Goal: Register for event/course

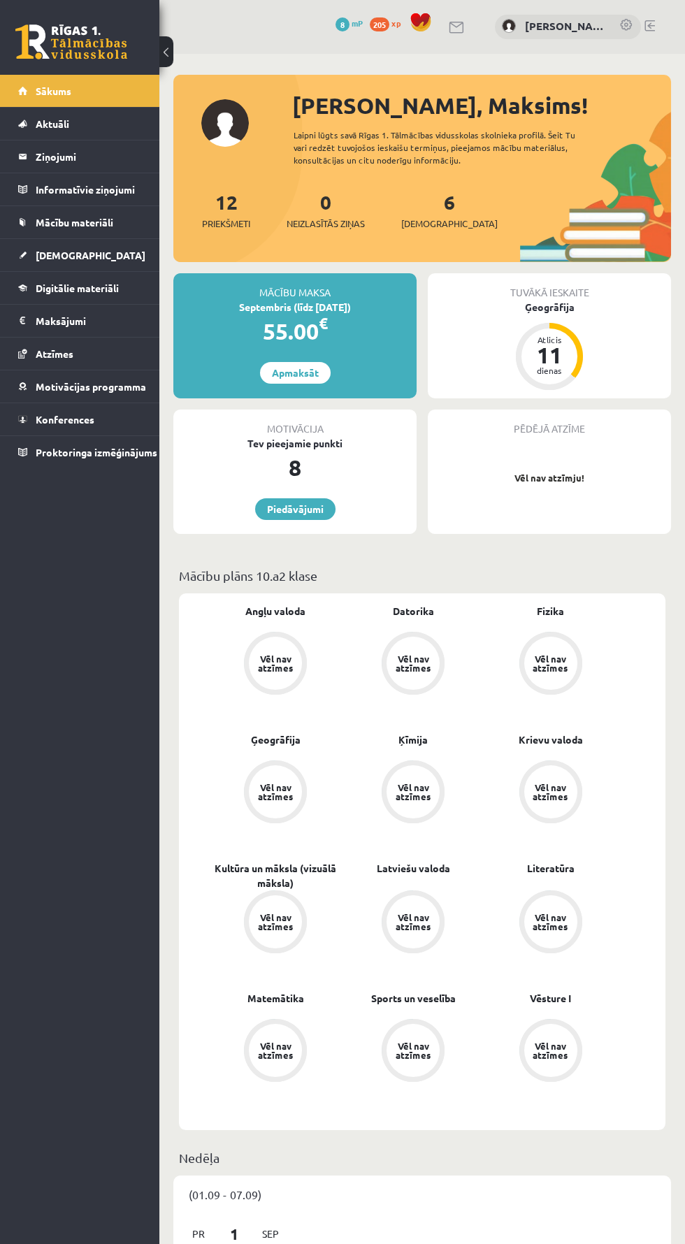
click at [61, 418] on span "Konferences" at bounding box center [65, 419] width 59 height 13
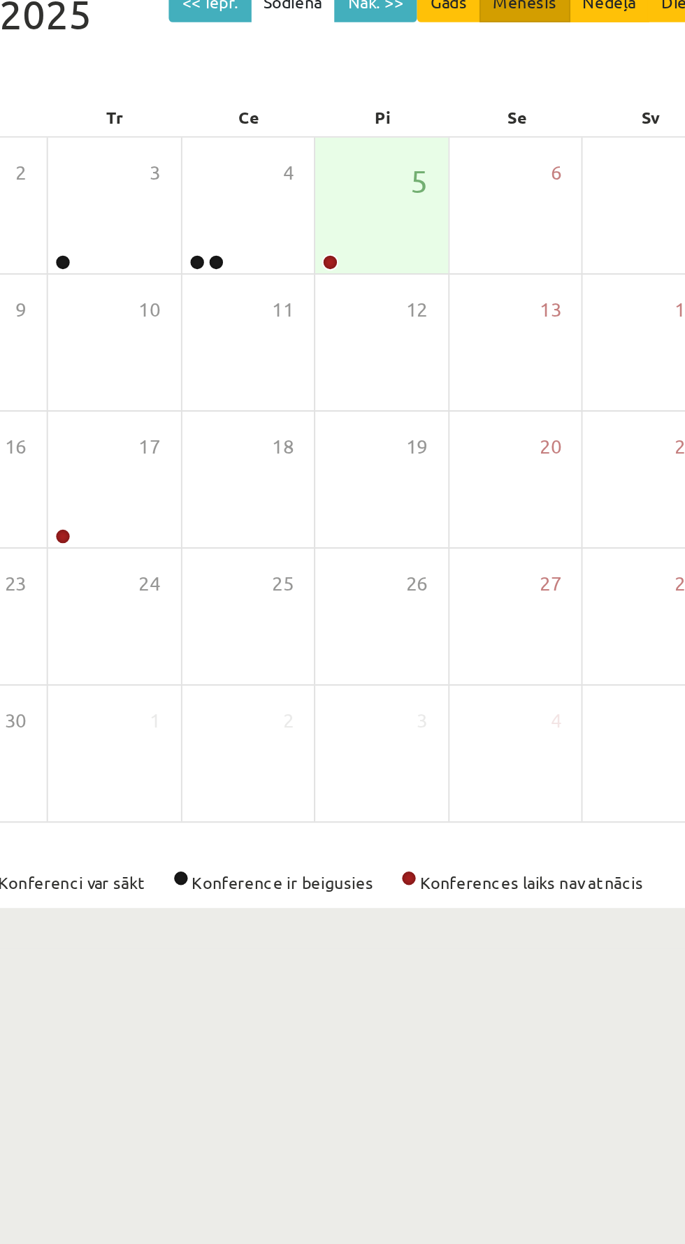
click at [467, 308] on div "12" at bounding box center [490, 341] width 68 height 70
click at [465, 299] on link at bounding box center [464, 300] width 8 height 8
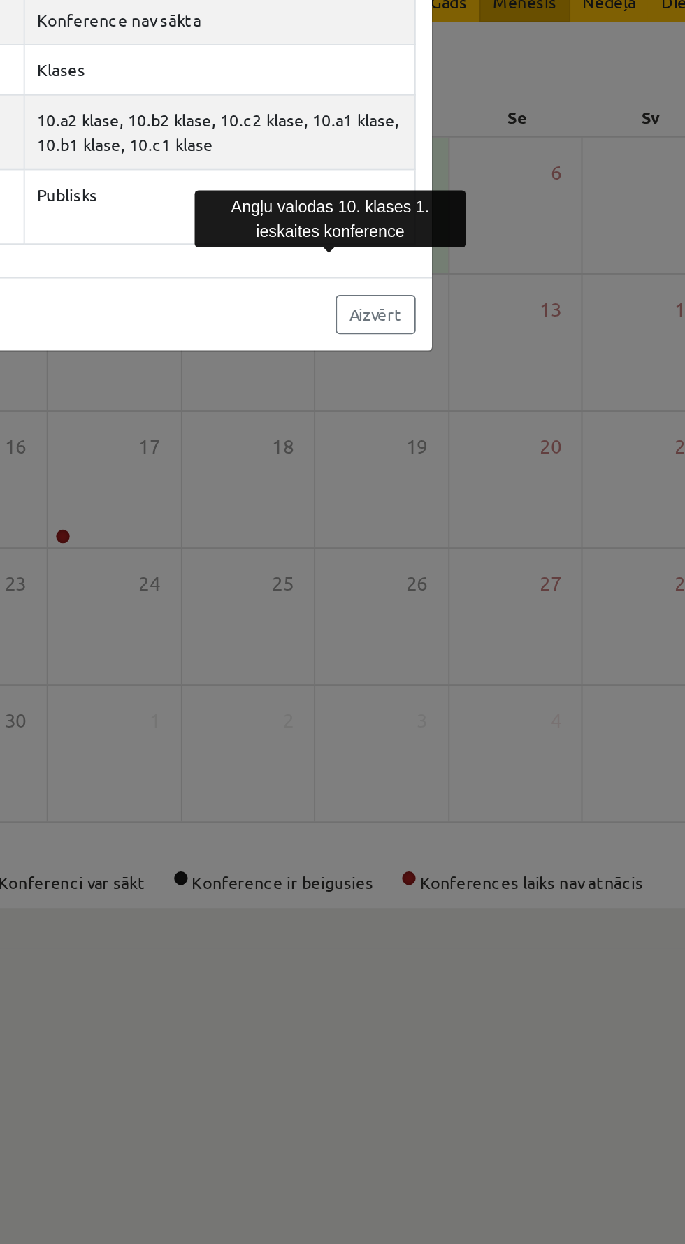
click at [463, 293] on div at bounding box center [463, 293] width 7 height 3
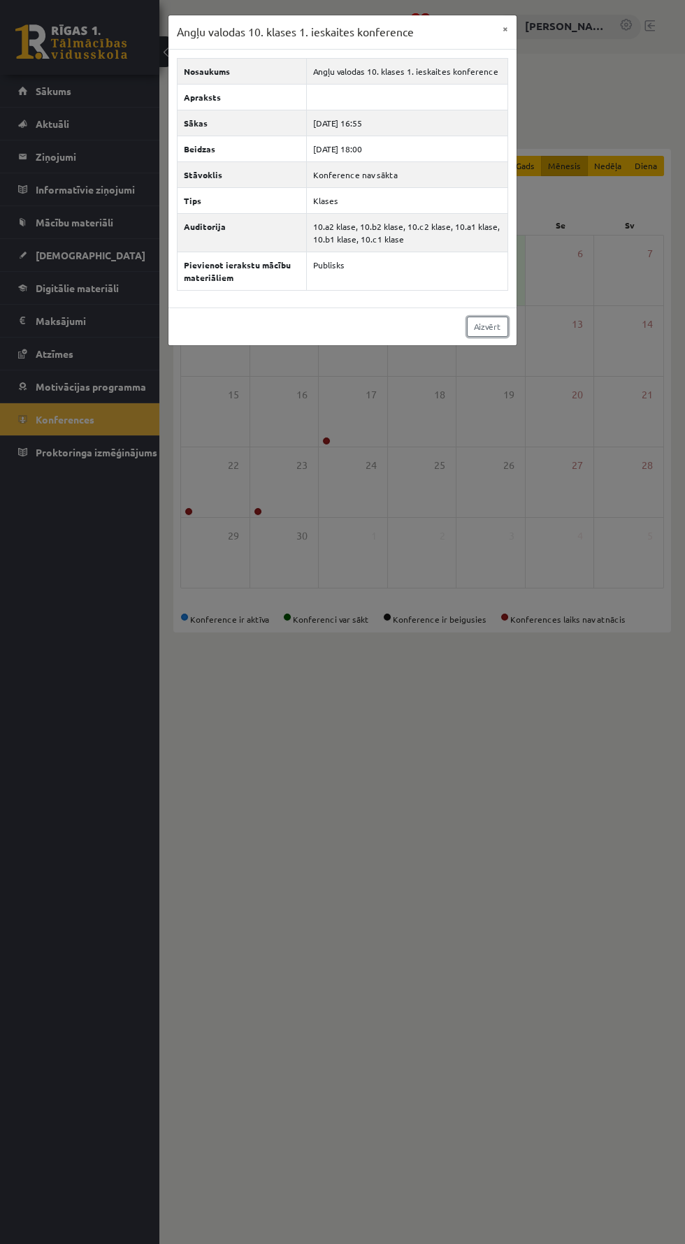
click at [472, 317] on link "Aizvērt" at bounding box center [487, 327] width 41 height 20
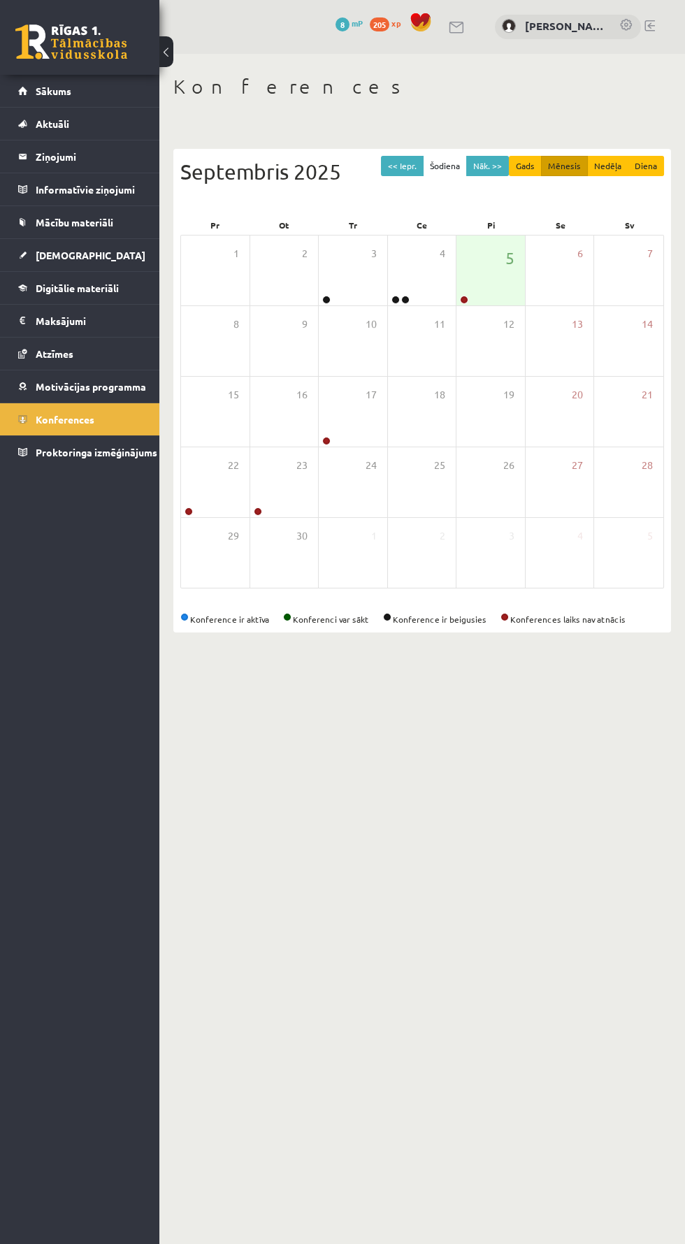
click at [486, 317] on div "12" at bounding box center [490, 341] width 68 height 70
